Goal: Task Accomplishment & Management: Use online tool/utility

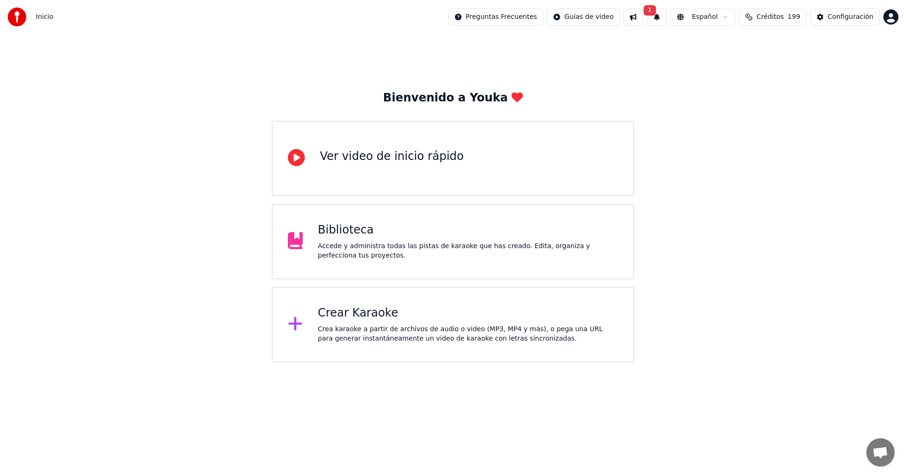
click at [667, 20] on button "1" at bounding box center [657, 16] width 20 height 17
click at [723, 51] on button "Actualizar" at bounding box center [738, 46] width 49 height 17
click at [788, 22] on button "Créditos 199" at bounding box center [772, 16] width 67 height 17
click at [618, 75] on div "Bienvenido a Youka Ver video de inicio rápido Biblioteca Accede y administra to…" at bounding box center [453, 198] width 906 height 328
